Goal: Navigation & Orientation: Locate item on page

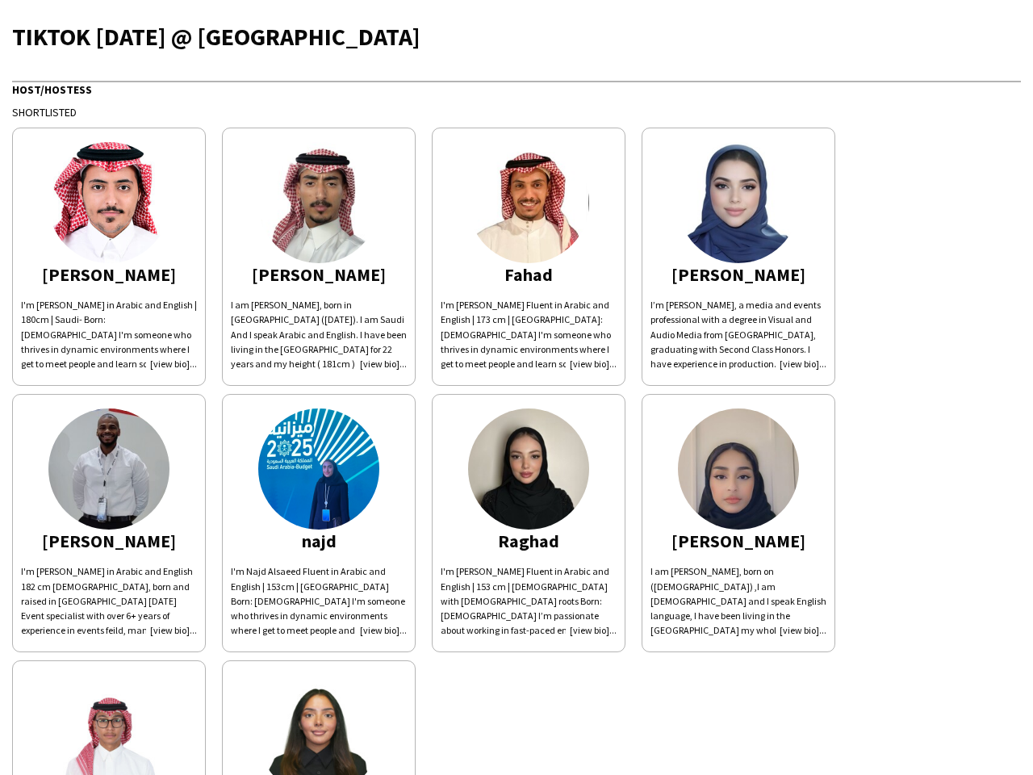
click at [517, 387] on div "[PERSON_NAME]'m [PERSON_NAME] in Arabic and English | 180cm | Saudi- Born: [DEM…" at bounding box center [516, 519] width 1009 height 800
click at [109, 257] on img at bounding box center [108, 202] width 121 height 121
click at [319, 257] on img at bounding box center [318, 202] width 121 height 121
click at [529, 257] on img at bounding box center [528, 202] width 121 height 121
click at [739, 257] on img at bounding box center [738, 202] width 121 height 121
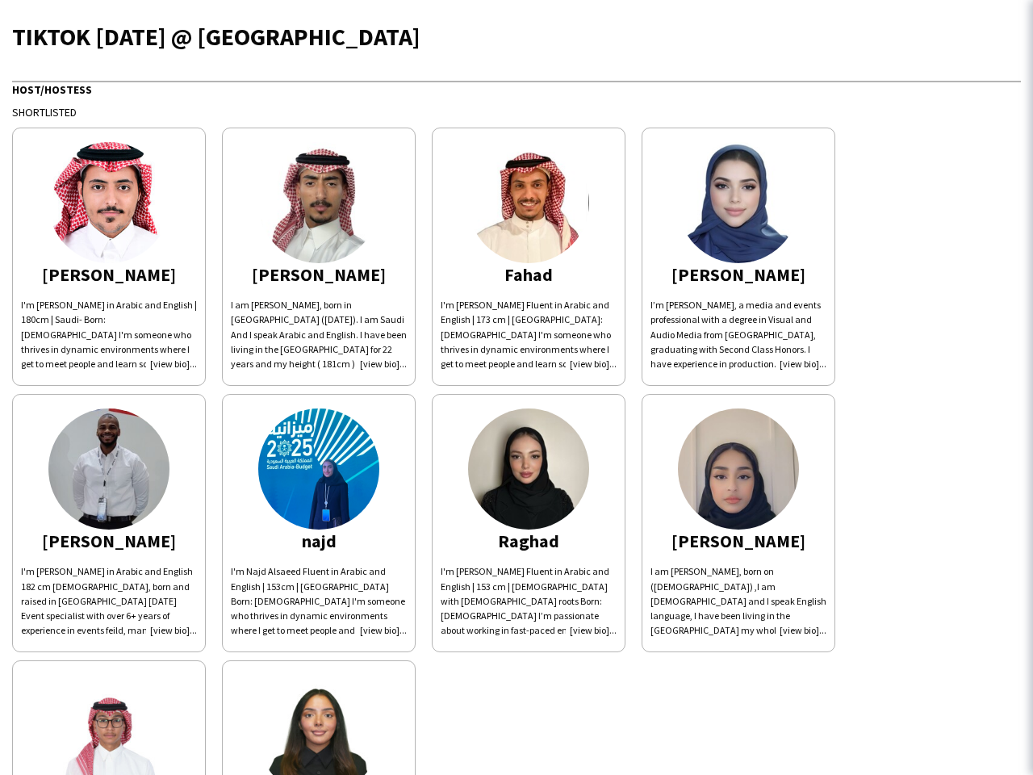
click at [109, 523] on img at bounding box center [108, 468] width 121 height 121
click at [319, 523] on img at bounding box center [318, 468] width 121 height 121
click at [529, 523] on img at bounding box center [528, 468] width 121 height 121
click at [739, 523] on img at bounding box center [738, 468] width 121 height 121
click at [109, 718] on img at bounding box center [108, 735] width 121 height 121
